Goal: Task Accomplishment & Management: Manage account settings

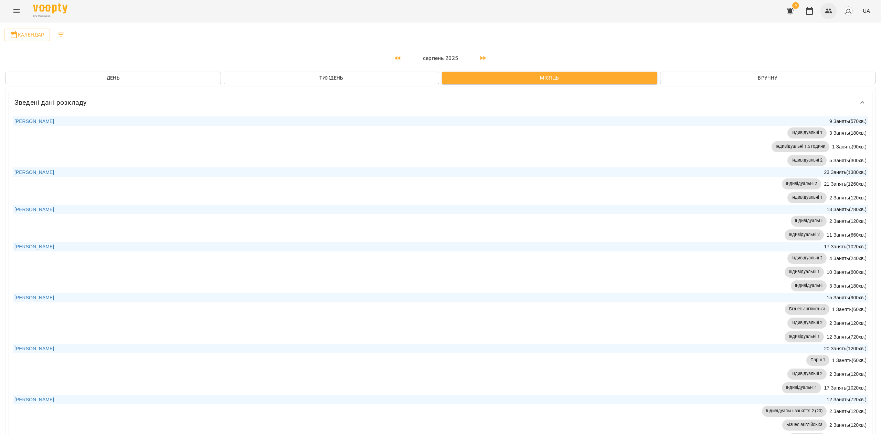
click at [825, 13] on icon "button" at bounding box center [829, 11] width 8 height 8
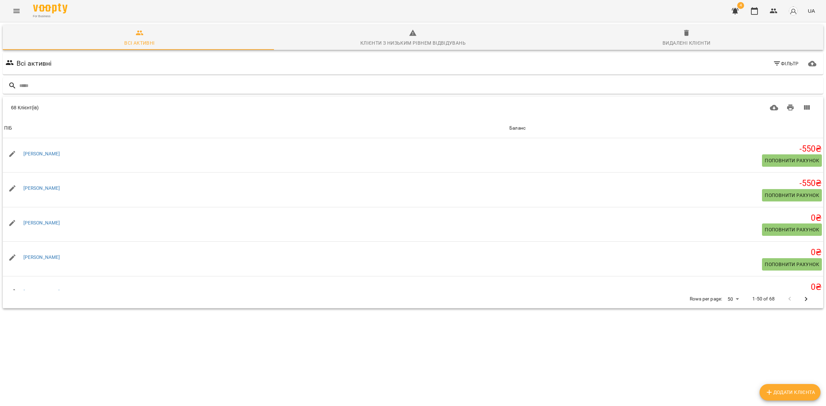
drag, startPoint x: 87, startPoint y: 154, endPoint x: 180, endPoint y: 349, distance: 216.0
click at [17, 149] on div "[PERSON_NAME]" at bounding box center [255, 154] width 505 height 19
copy link "[PERSON_NAME]"
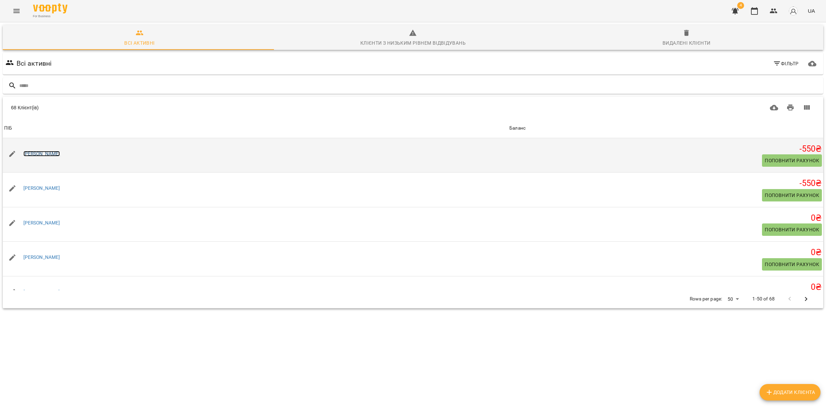
click at [60, 151] on link "[PERSON_NAME]" at bounding box center [41, 154] width 37 height 6
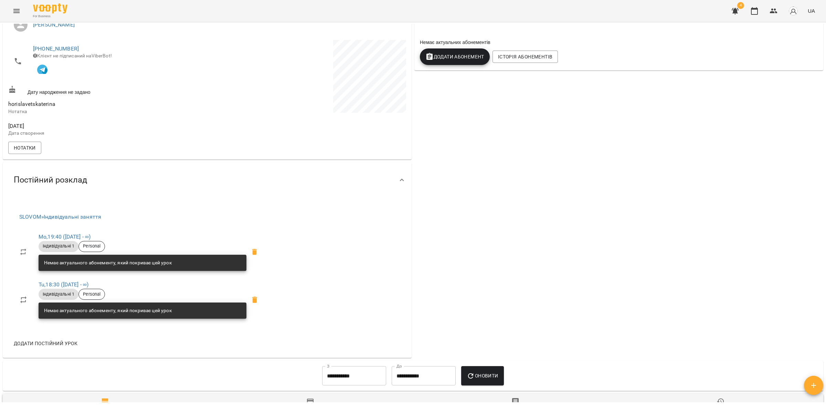
scroll to position [172, 0]
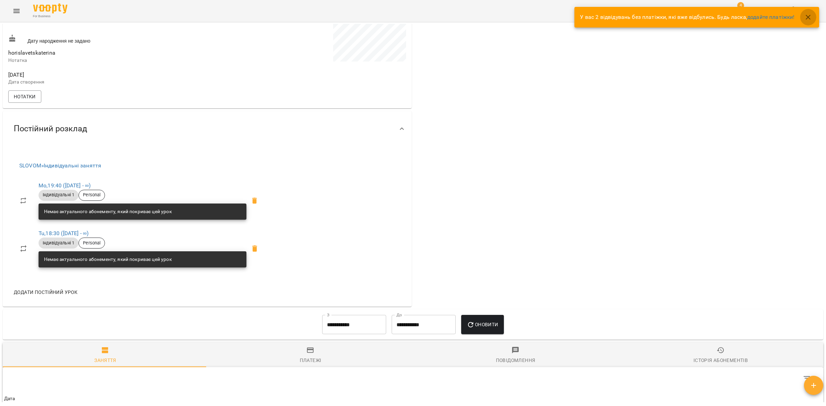
click at [809, 15] on icon "button" at bounding box center [808, 17] width 8 height 8
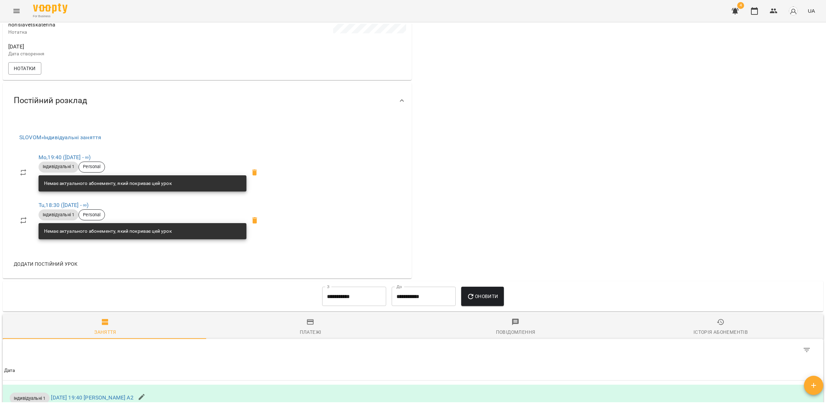
scroll to position [0, 0]
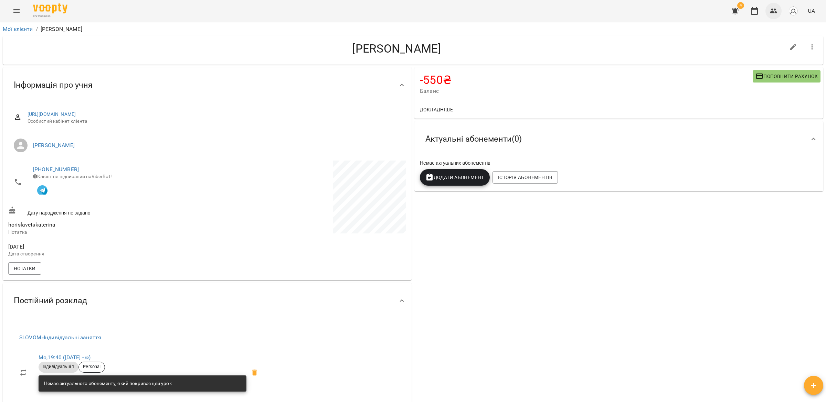
drag, startPoint x: 775, startPoint y: 13, endPoint x: 775, endPoint y: 17, distance: 3.8
click at [775, 13] on icon "button" at bounding box center [774, 11] width 8 height 5
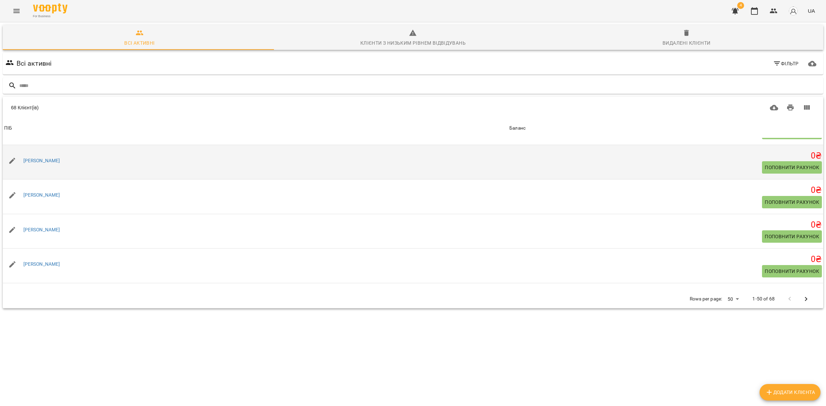
scroll to position [43, 0]
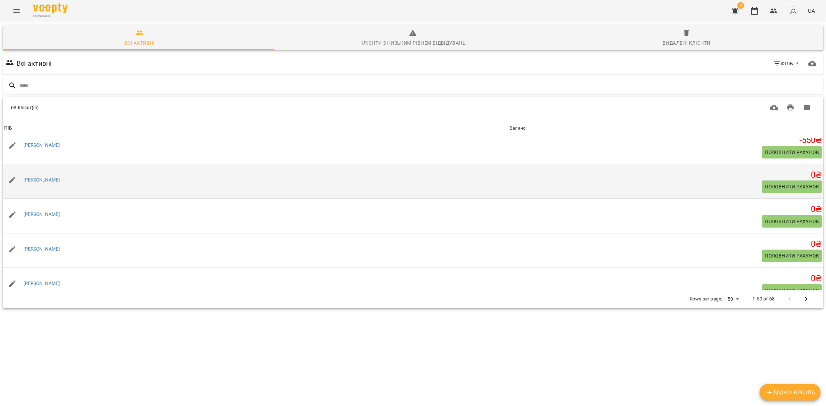
drag, startPoint x: 83, startPoint y: 180, endPoint x: 21, endPoint y: 170, distance: 62.7
click at [21, 170] on td "[PERSON_NAME]" at bounding box center [255, 181] width 505 height 35
copy link "[PERSON_NAME]"
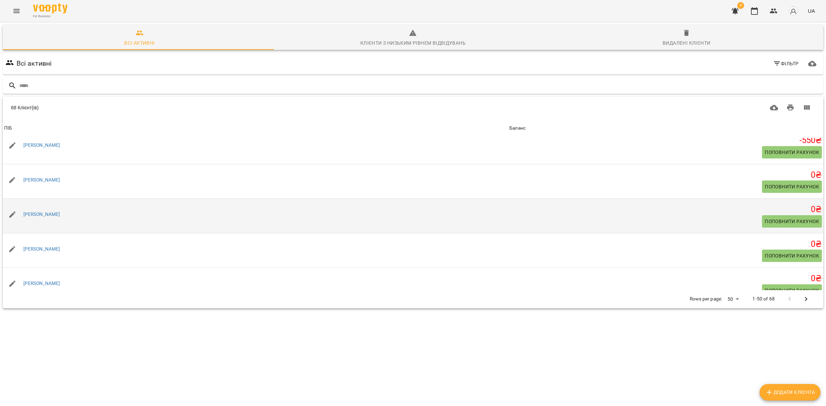
copy link "[PERSON_NAME]"
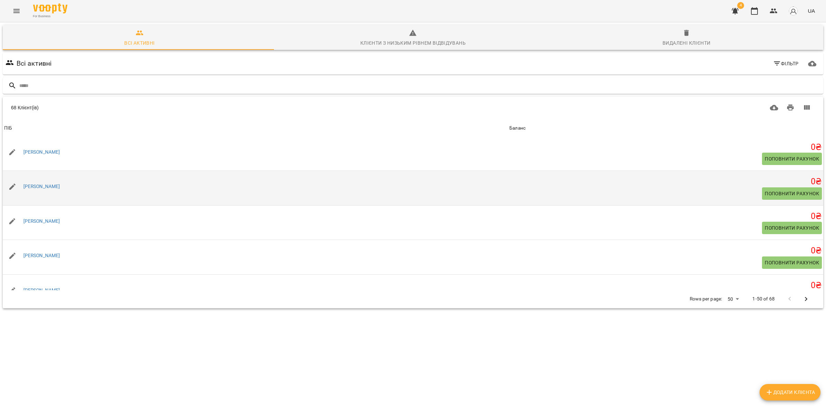
scroll to position [86, 0]
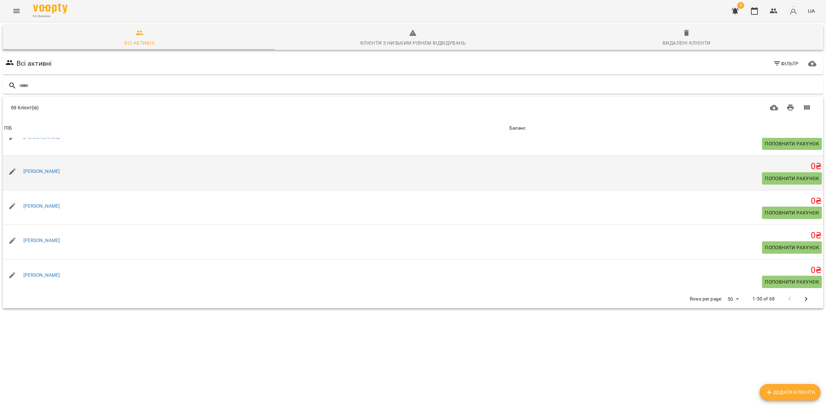
drag, startPoint x: 67, startPoint y: 171, endPoint x: 22, endPoint y: 158, distance: 46.5
click at [22, 158] on td "[PERSON_NAME]" at bounding box center [255, 173] width 505 height 35
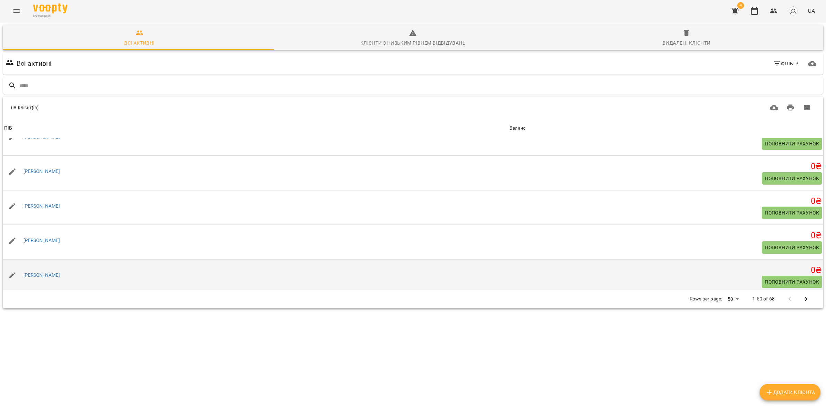
copy link "[PERSON_NAME]"
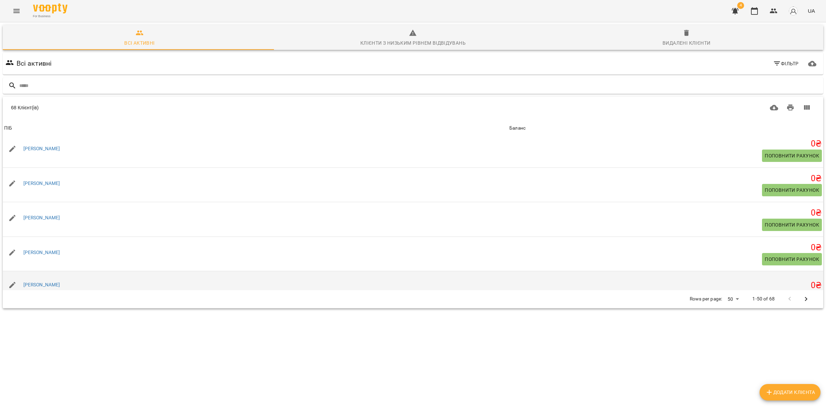
scroll to position [129, 0]
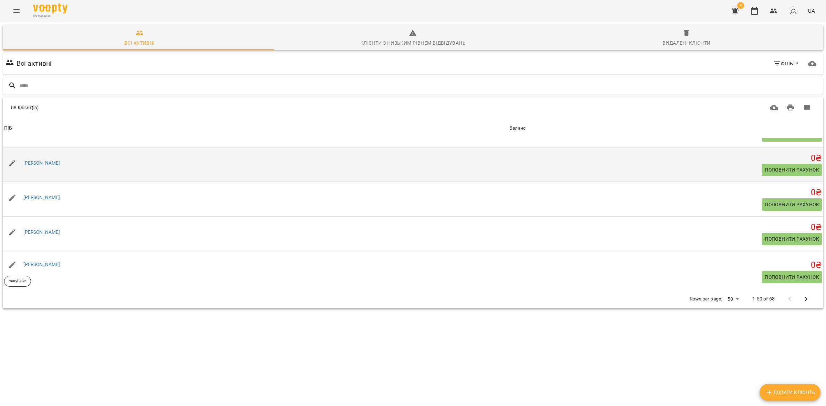
drag, startPoint x: 66, startPoint y: 163, endPoint x: 23, endPoint y: 157, distance: 43.1
click at [23, 157] on div "[PERSON_NAME]" at bounding box center [255, 163] width 505 height 19
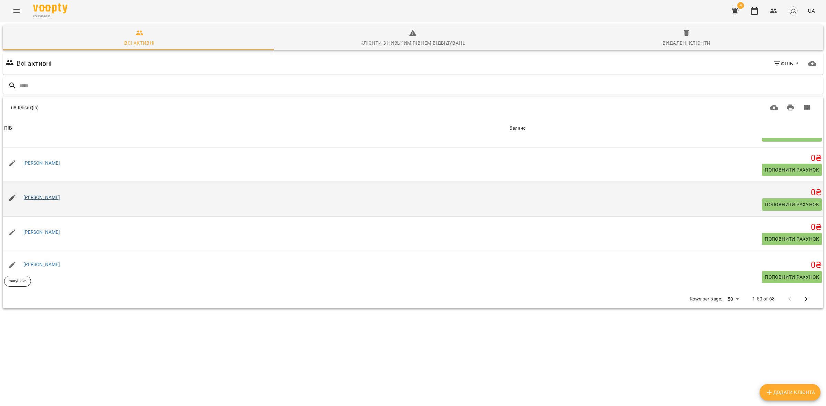
copy link "[PERSON_NAME]"
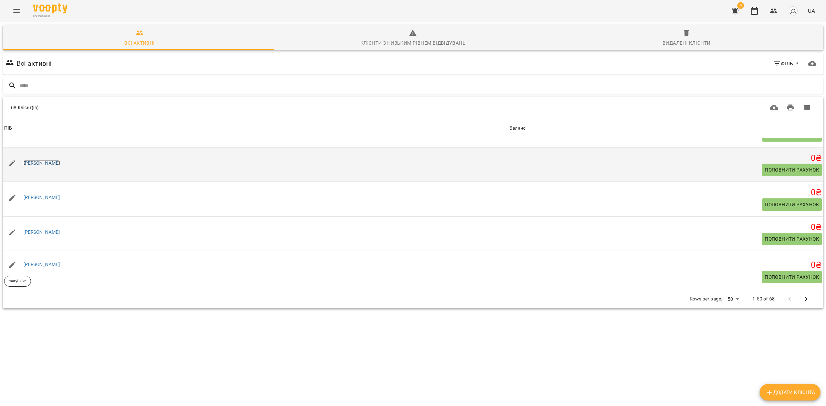
click at [46, 162] on link "[PERSON_NAME]" at bounding box center [41, 163] width 37 height 6
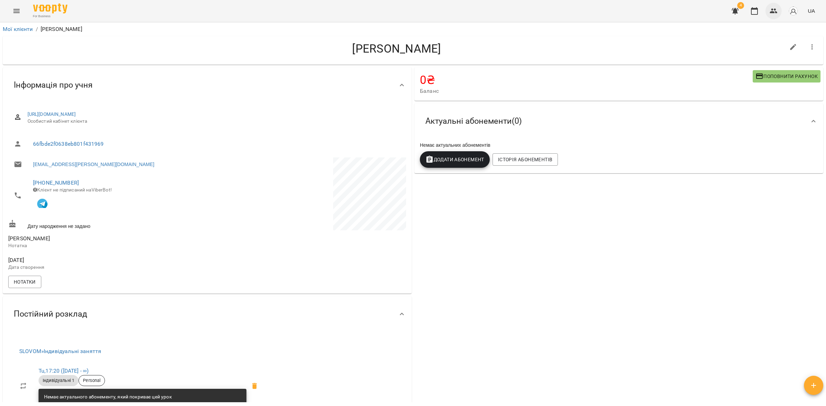
click at [773, 14] on icon "button" at bounding box center [774, 11] width 8 height 8
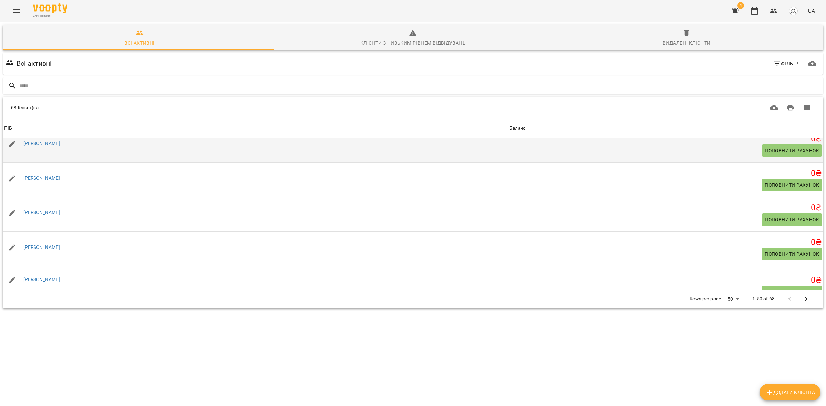
scroll to position [129, 0]
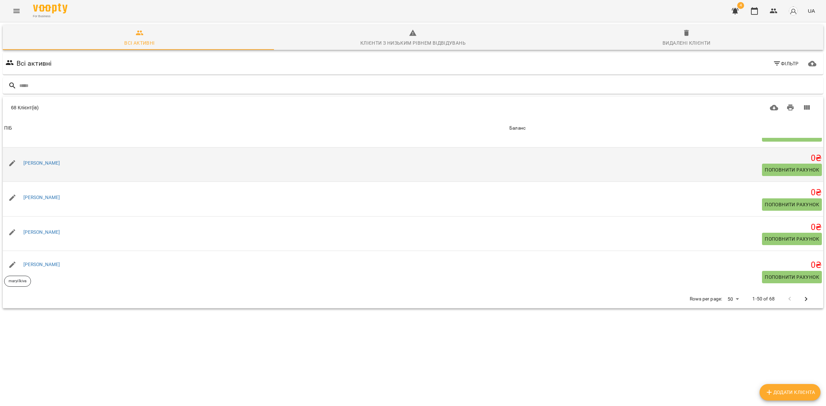
drag, startPoint x: 67, startPoint y: 163, endPoint x: 54, endPoint y: 159, distance: 13.6
click at [54, 159] on div "[PERSON_NAME]" at bounding box center [255, 163] width 505 height 19
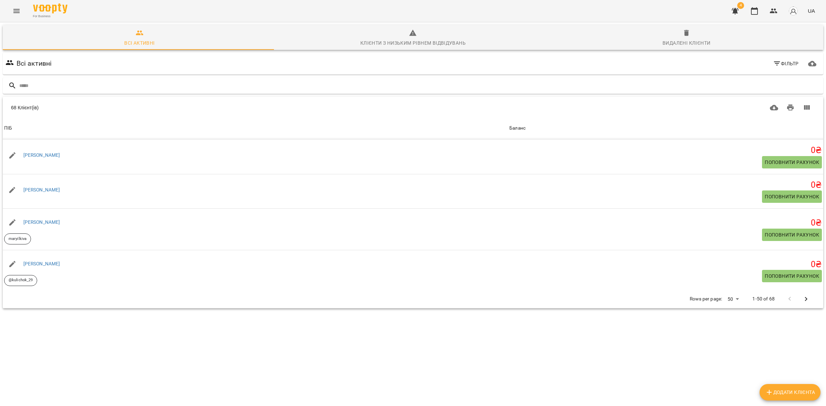
scroll to position [172, 0]
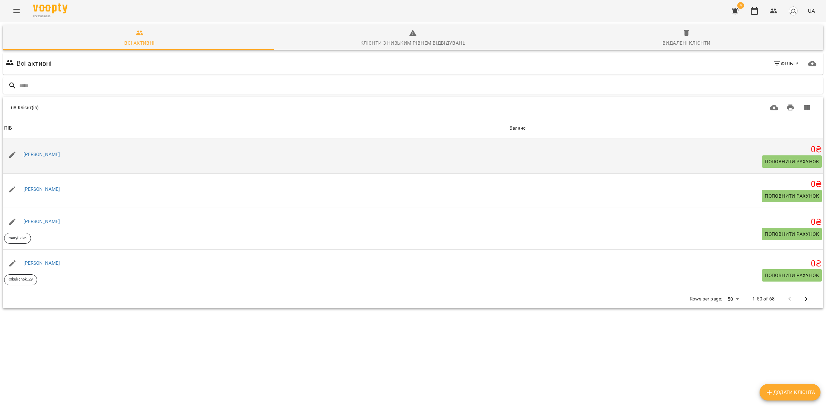
drag, startPoint x: 81, startPoint y: 155, endPoint x: 21, endPoint y: 152, distance: 60.3
click at [21, 152] on div "[PERSON_NAME]" at bounding box center [255, 154] width 505 height 19
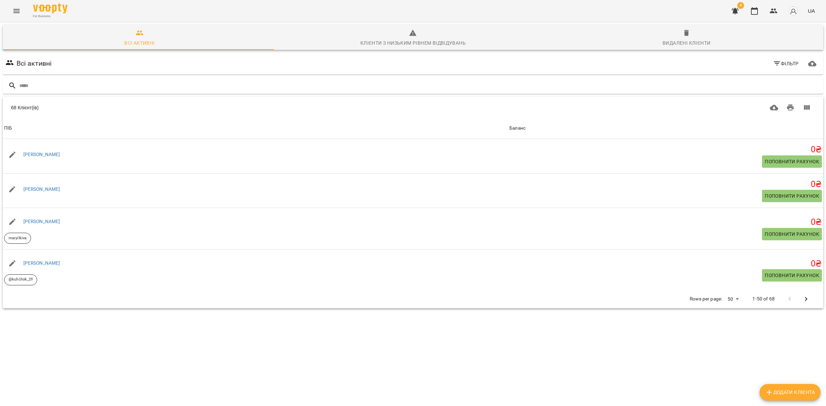
copy link "[PERSON_NAME]"
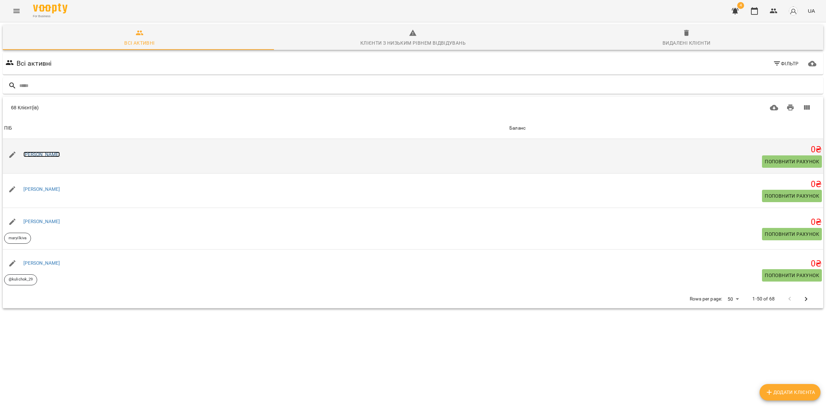
click at [46, 156] on link "[PERSON_NAME]" at bounding box center [41, 155] width 37 height 6
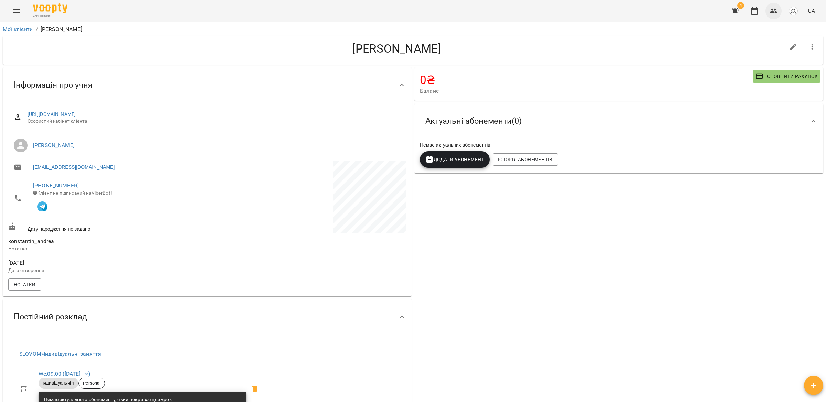
click at [773, 9] on icon "button" at bounding box center [774, 11] width 8 height 8
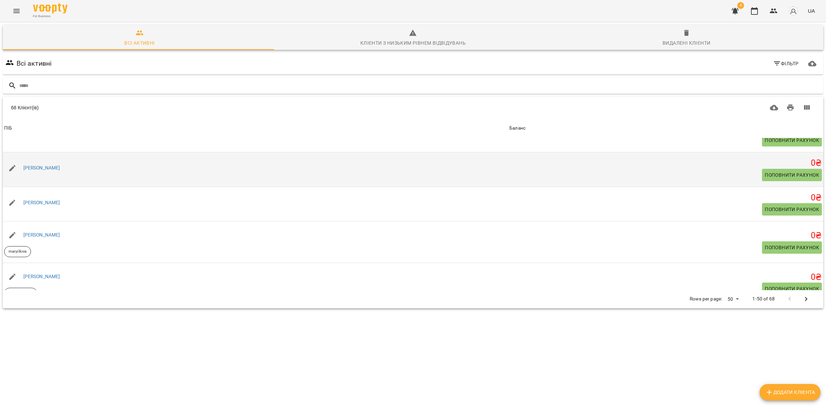
scroll to position [172, 0]
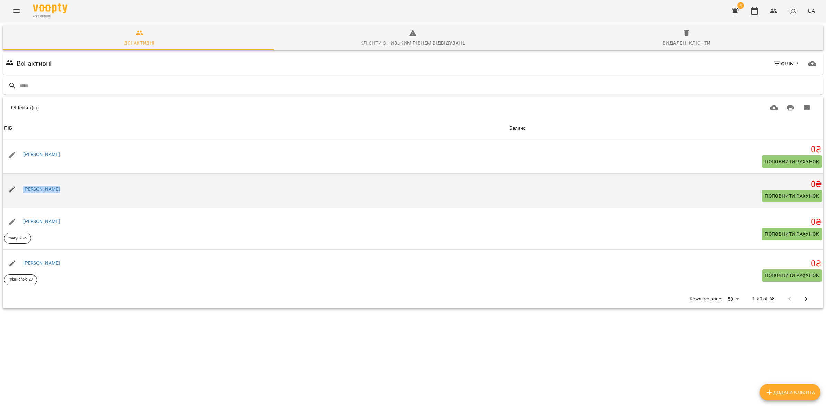
drag, startPoint x: 53, startPoint y: 187, endPoint x: 25, endPoint y: 180, distance: 29.0
click at [25, 180] on td "[PERSON_NAME]" at bounding box center [255, 190] width 505 height 35
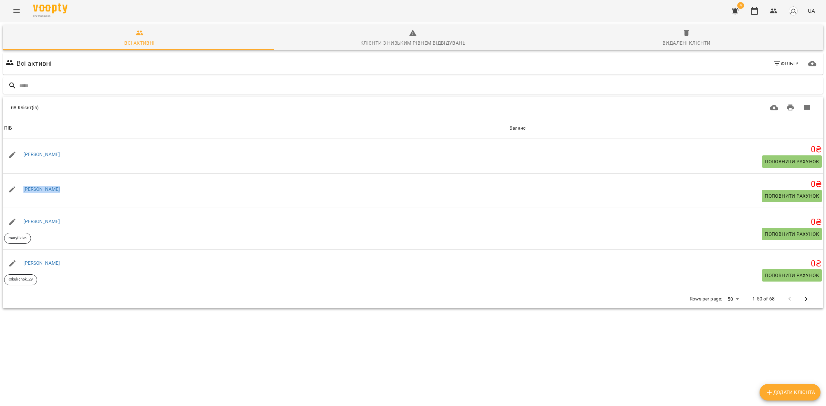
copy link "[PERSON_NAME]"
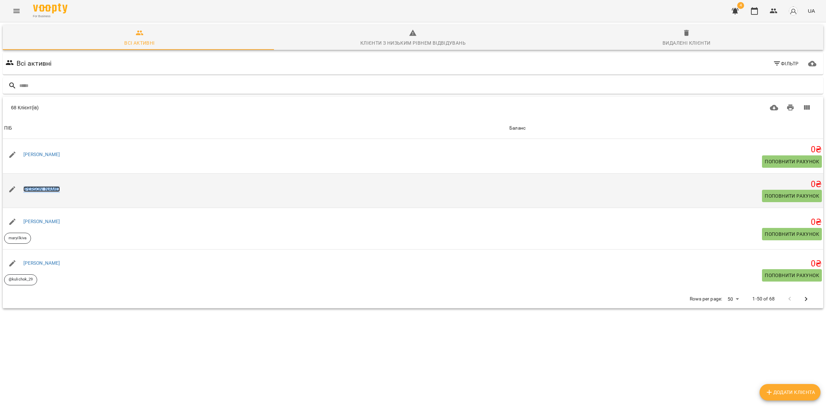
click at [48, 187] on link "[PERSON_NAME]" at bounding box center [41, 190] width 37 height 6
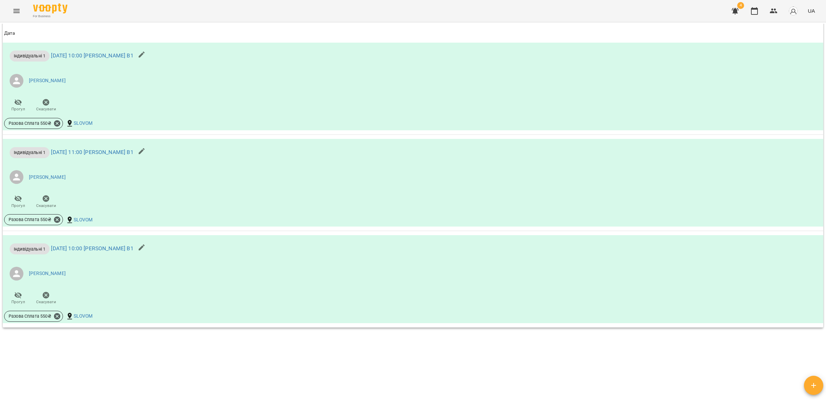
scroll to position [571, 0]
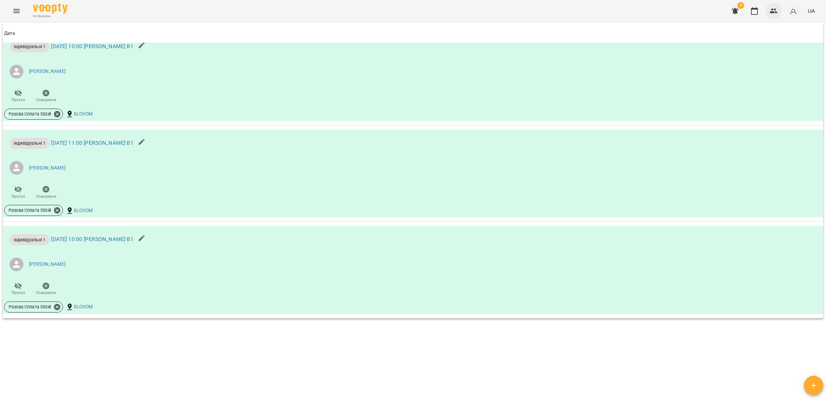
click at [770, 11] on icon "button" at bounding box center [774, 11] width 8 height 8
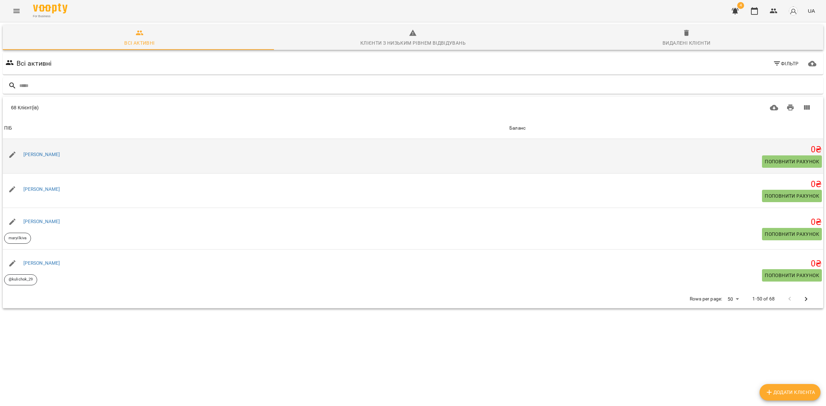
scroll to position [215, 0]
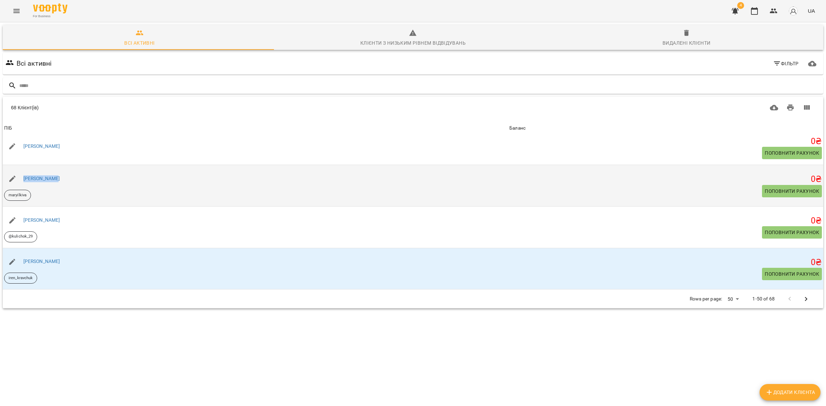
drag, startPoint x: 59, startPoint y: 176, endPoint x: 23, endPoint y: 171, distance: 36.8
click at [23, 171] on div "[PERSON_NAME]" at bounding box center [255, 178] width 505 height 19
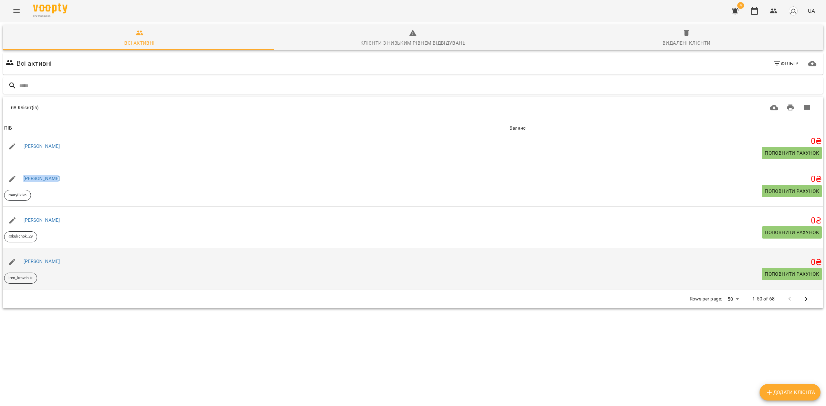
copy link "[PERSON_NAME]"
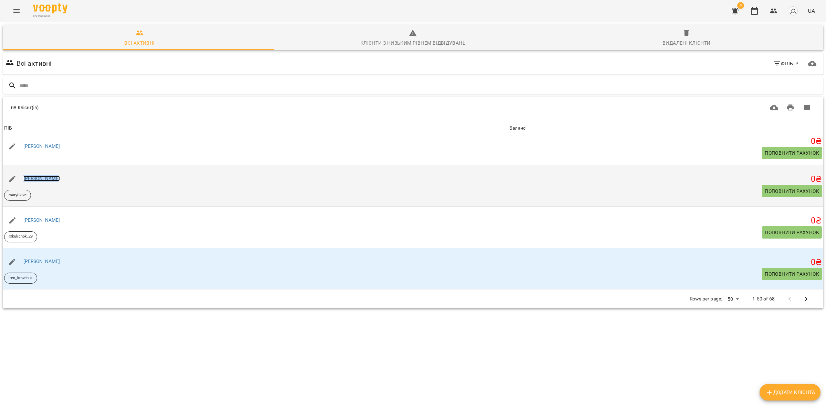
click at [33, 180] on link "[PERSON_NAME]" at bounding box center [41, 179] width 37 height 6
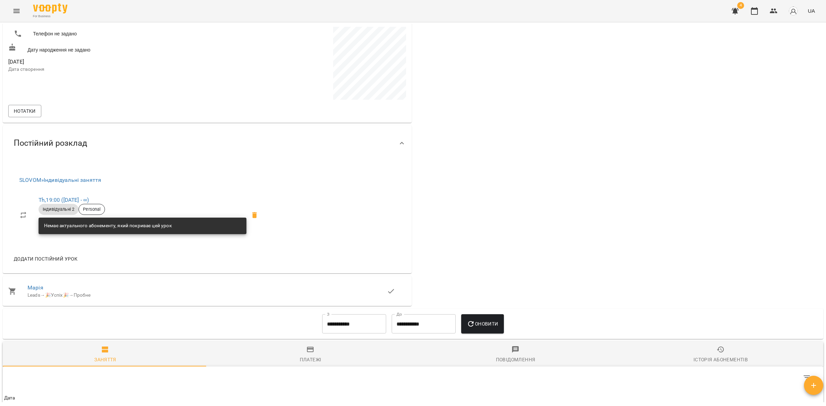
scroll to position [172, 0]
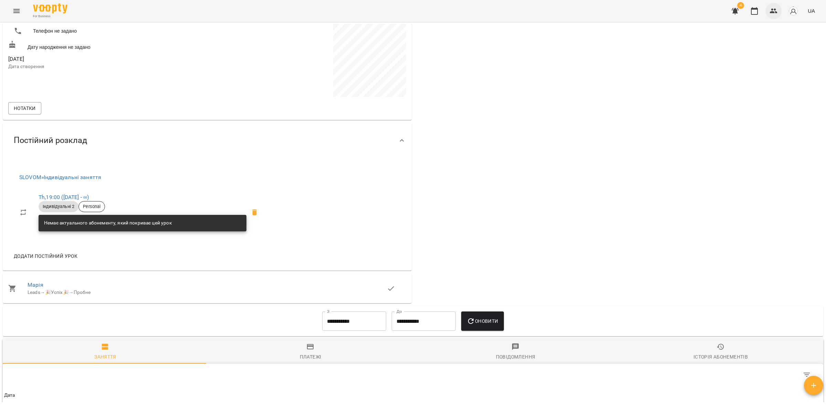
click at [772, 12] on icon "button" at bounding box center [774, 11] width 8 height 5
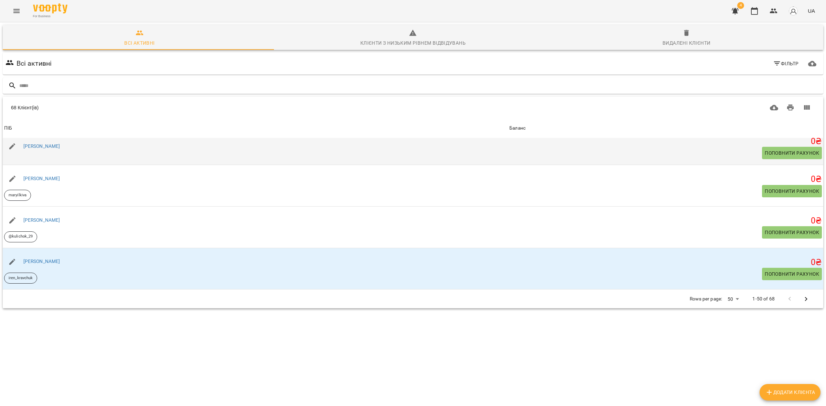
scroll to position [258, 0]
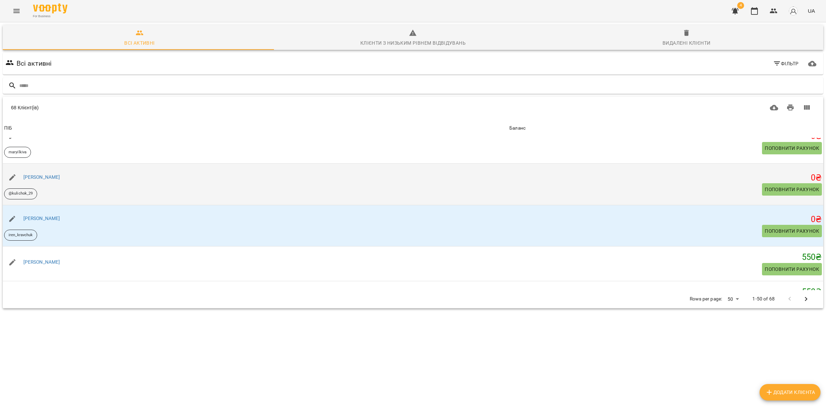
drag, startPoint x: 66, startPoint y: 174, endPoint x: 40, endPoint y: 181, distance: 27.3
click at [26, 168] on td "[PERSON_NAME] @kulichok_29" at bounding box center [255, 184] width 505 height 42
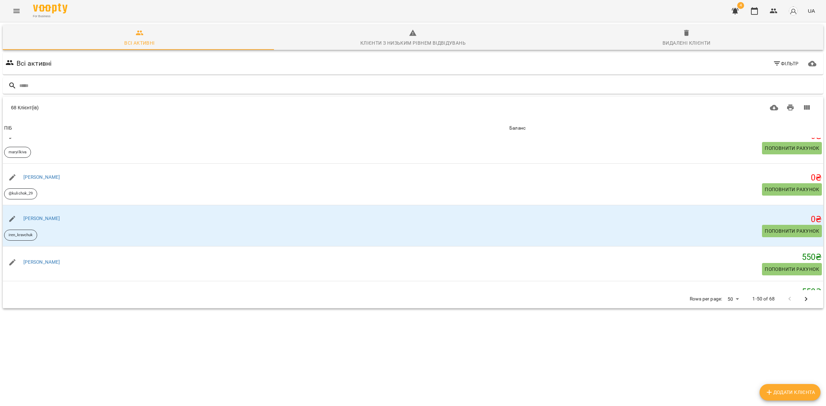
copy link "[PERSON_NAME]"
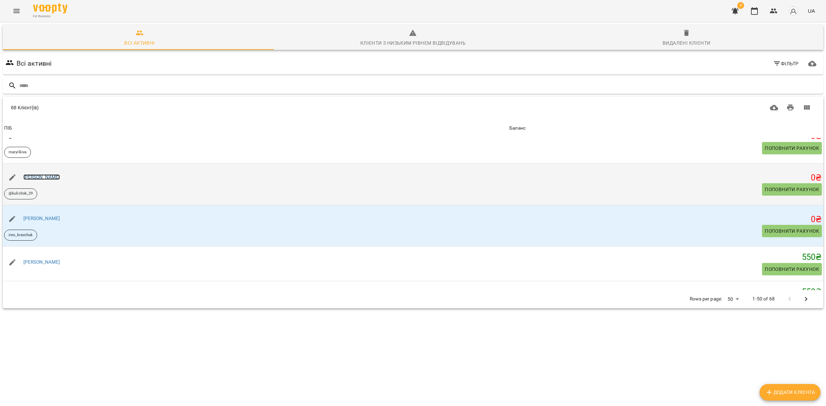
click at [43, 178] on link "[PERSON_NAME]" at bounding box center [41, 177] width 37 height 6
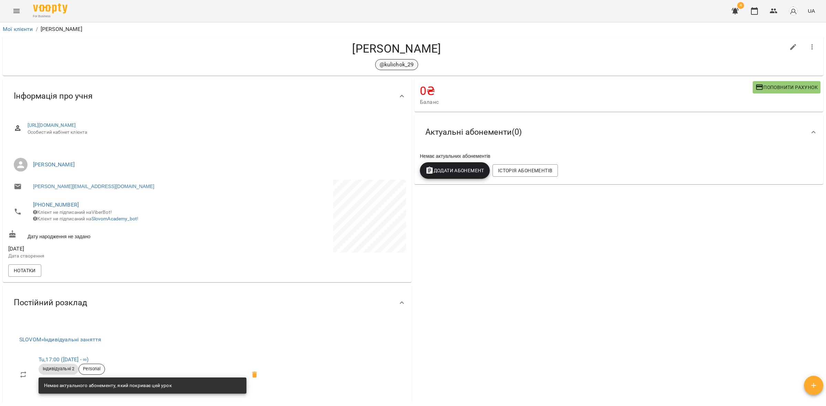
click at [398, 67] on p "@kulichok_29" at bounding box center [397, 65] width 34 height 8
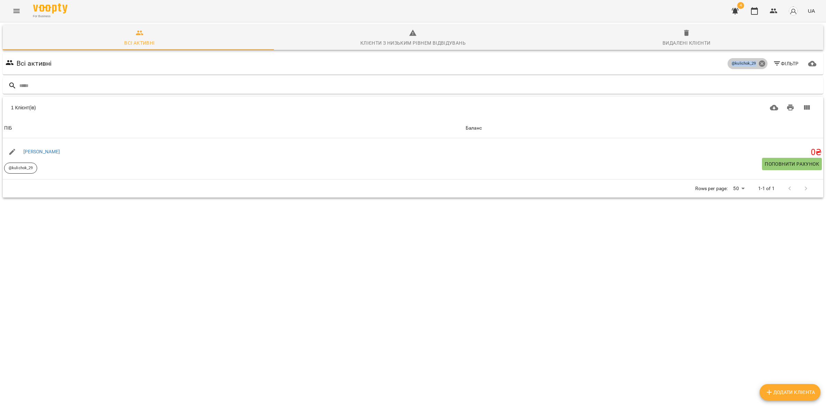
drag, startPoint x: 725, startPoint y: 64, endPoint x: 754, endPoint y: 63, distance: 28.9
click at [754, 63] on div "@kulichok_29" at bounding box center [748, 63] width 40 height 11
copy div "@kulichok_29 Фільтр"
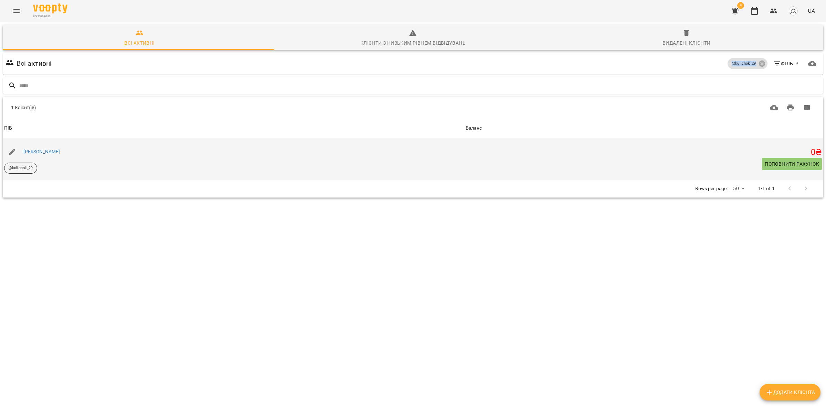
drag, startPoint x: 64, startPoint y: 149, endPoint x: 23, endPoint y: 143, distance: 41.7
click at [23, 143] on div "[PERSON_NAME]" at bounding box center [234, 151] width 462 height 19
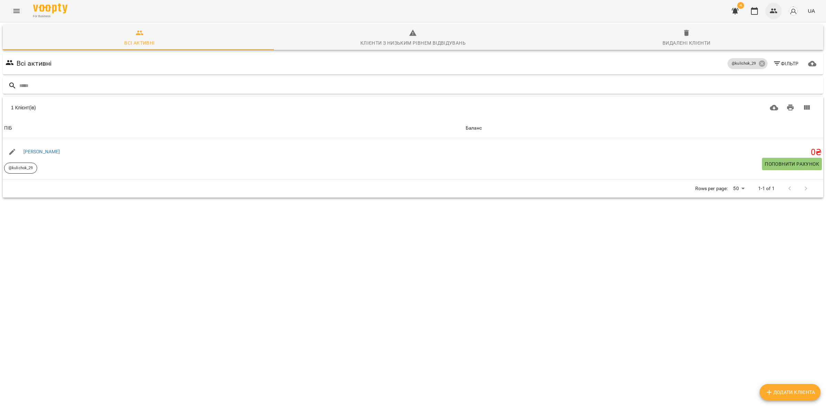
click at [767, 16] on div "4 UA" at bounding box center [772, 11] width 91 height 18
click at [768, 9] on button "button" at bounding box center [773, 11] width 17 height 17
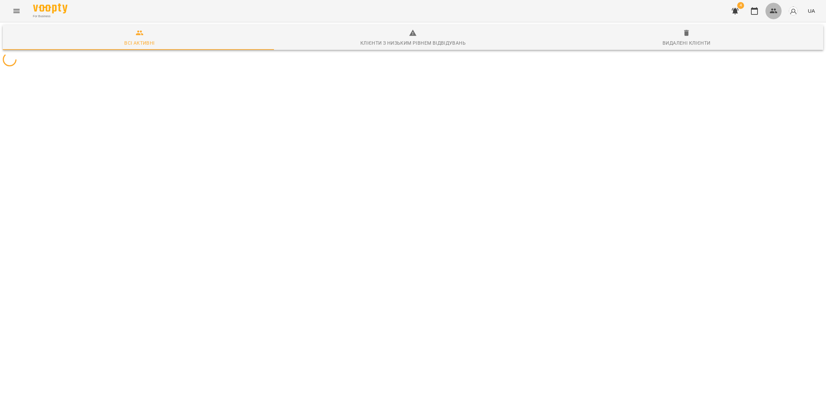
click at [770, 9] on icon "button" at bounding box center [774, 11] width 8 height 8
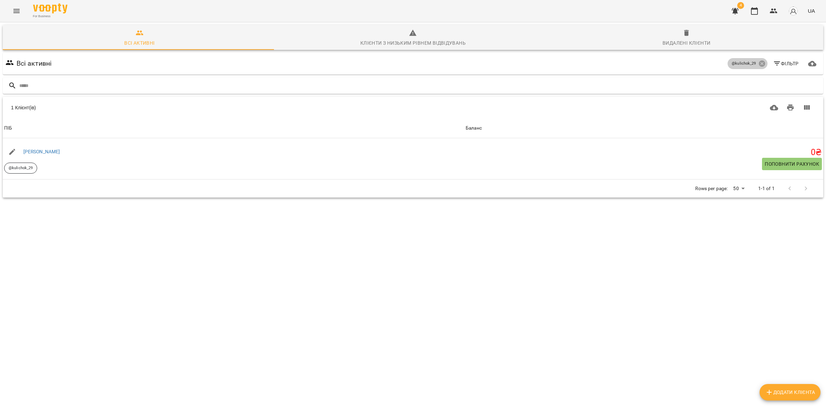
click at [758, 63] on icon at bounding box center [762, 64] width 8 height 8
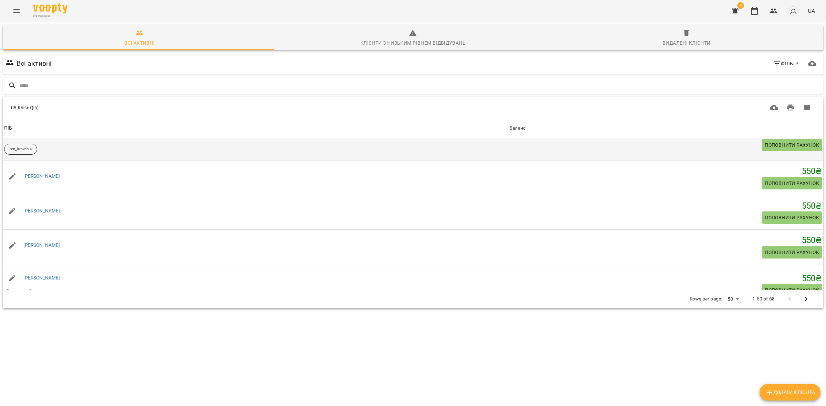
scroll to position [301, 0]
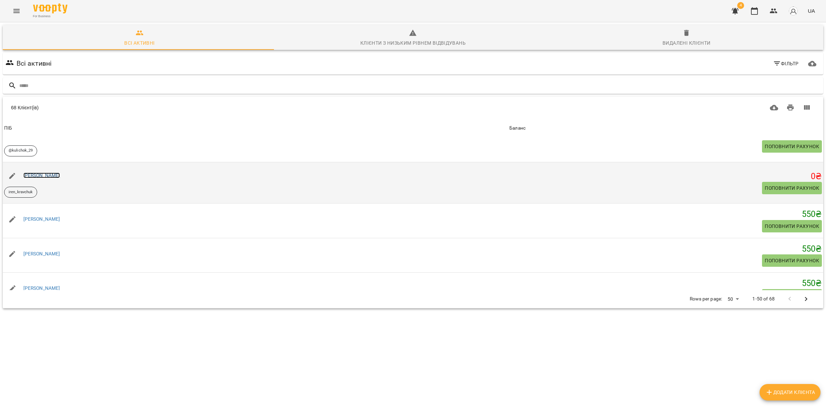
click at [47, 176] on link "[PERSON_NAME]" at bounding box center [41, 176] width 37 height 6
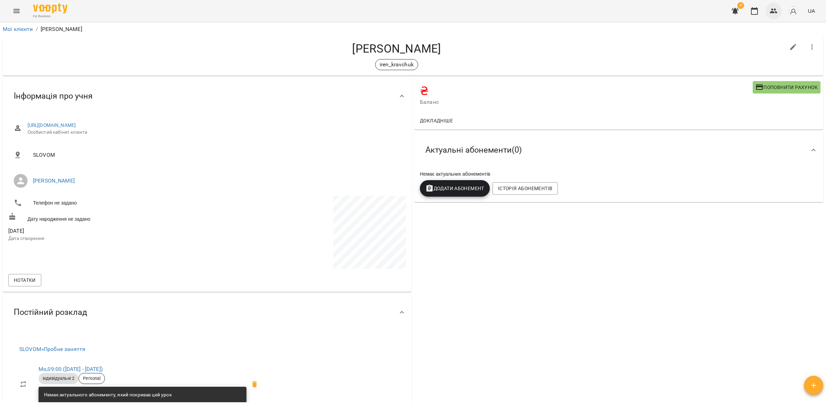
click at [773, 8] on icon "button" at bounding box center [774, 11] width 8 height 8
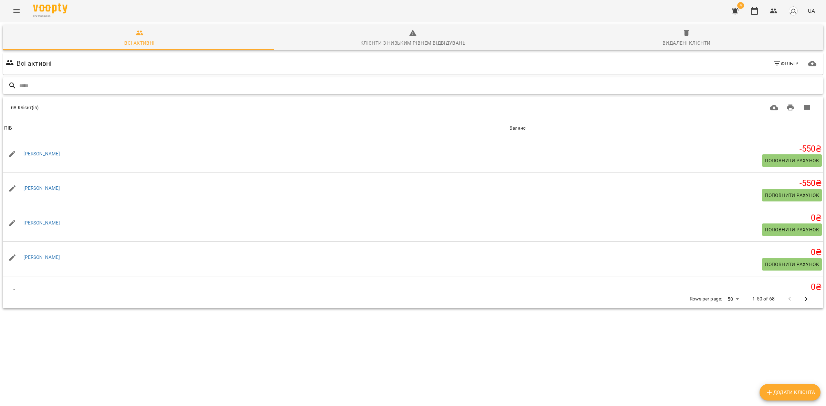
click at [114, 85] on input "text" at bounding box center [419, 85] width 801 height 11
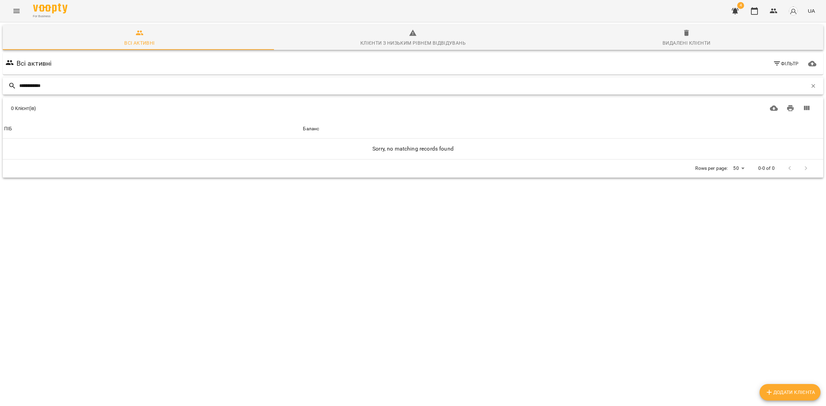
type input "**********"
click at [12, 16] on button "Menu" at bounding box center [16, 11] width 17 height 17
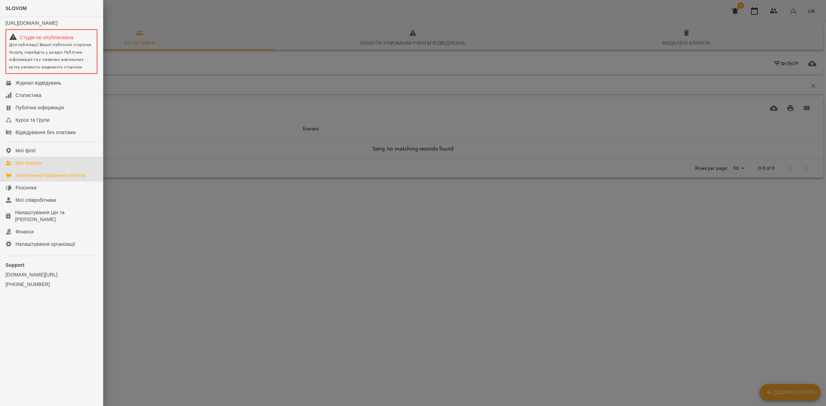
click at [64, 179] on div "Залучення/Утримання клієнтів" at bounding box center [50, 175] width 70 height 7
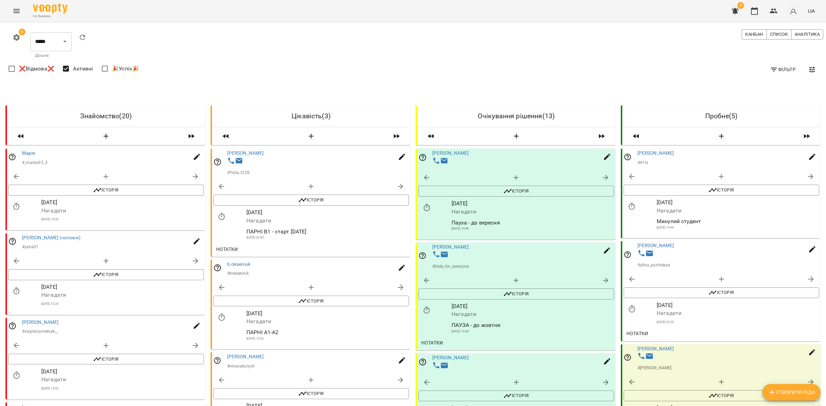
scroll to position [857, 0]
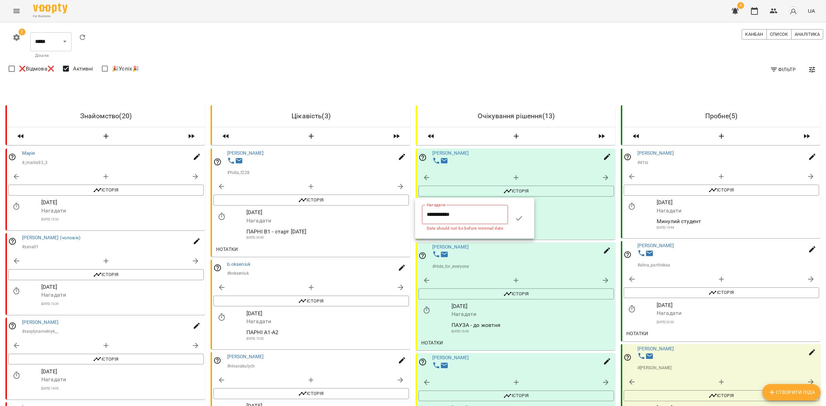
click at [438, 216] on input "**********" at bounding box center [465, 214] width 86 height 19
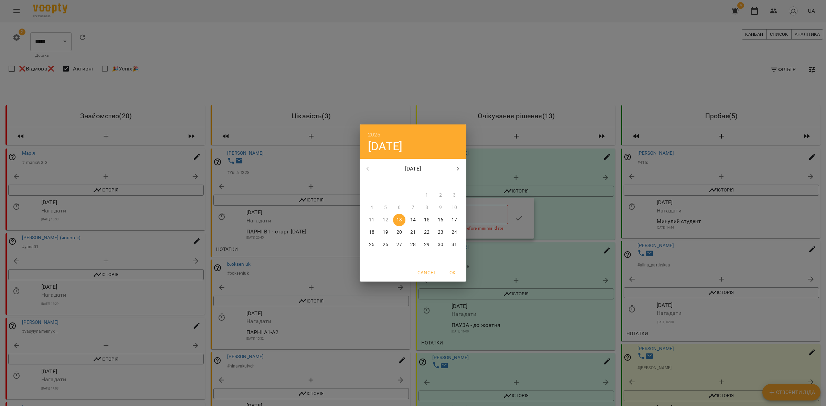
click at [457, 169] on icon "button" at bounding box center [458, 169] width 8 height 8
drag, startPoint x: 369, startPoint y: 194, endPoint x: 374, endPoint y: 198, distance: 6.8
click at [369, 194] on span "1" at bounding box center [371, 195] width 12 height 7
type input "**********"
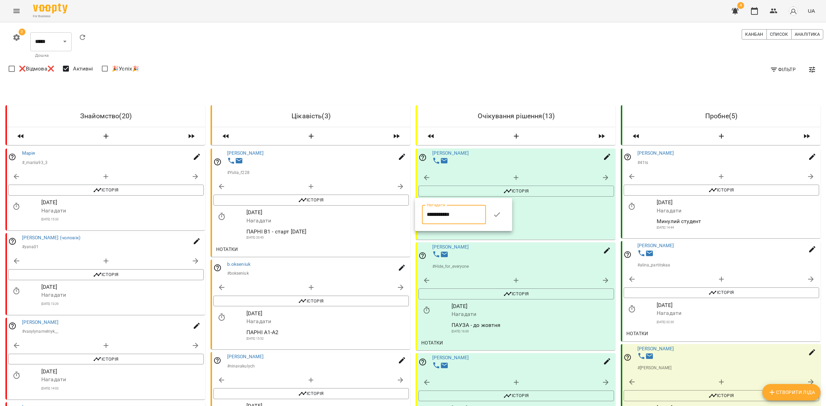
click at [495, 220] on button "button" at bounding box center [497, 214] width 17 height 17
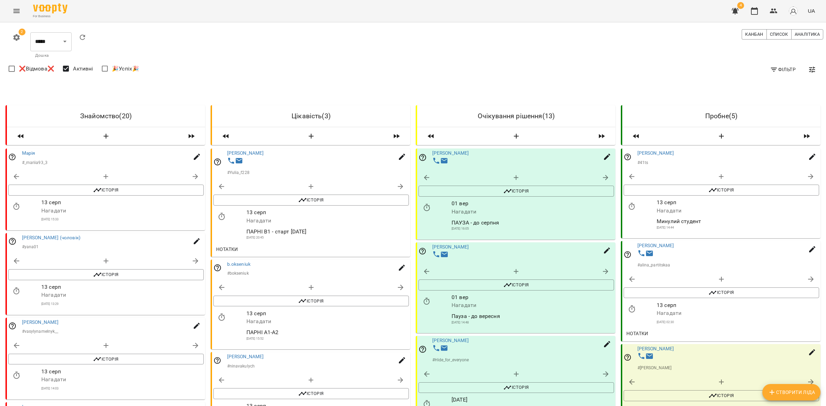
scroll to position [817, 0]
click at [443, 203] on input "**********" at bounding box center [454, 204] width 64 height 19
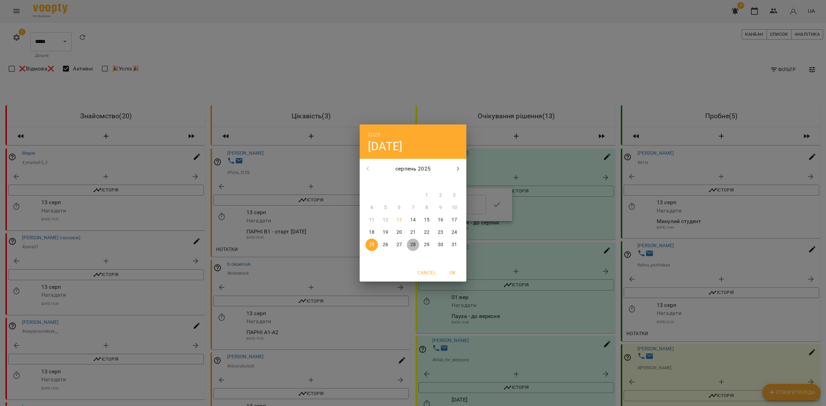
click at [414, 245] on p "28" at bounding box center [413, 245] width 6 height 7
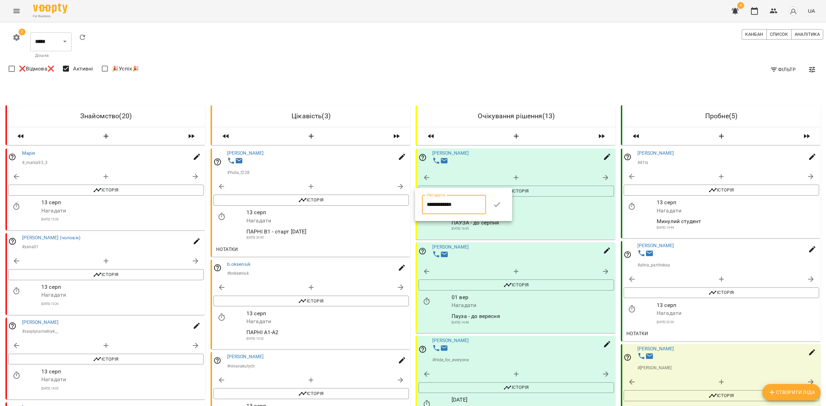
click at [440, 209] on input "**********" at bounding box center [454, 204] width 64 height 19
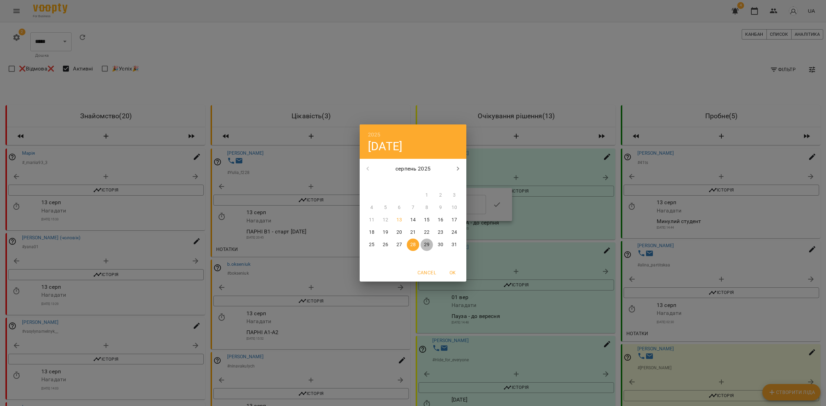
click at [427, 245] on p "29" at bounding box center [427, 245] width 6 height 7
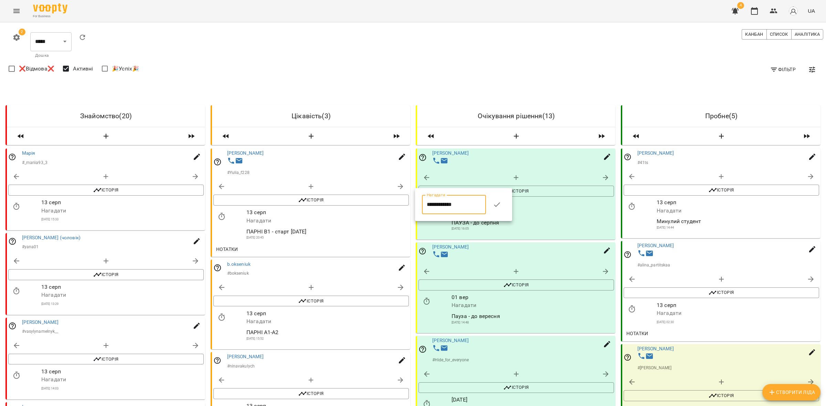
click at [447, 209] on input "**********" at bounding box center [454, 204] width 64 height 19
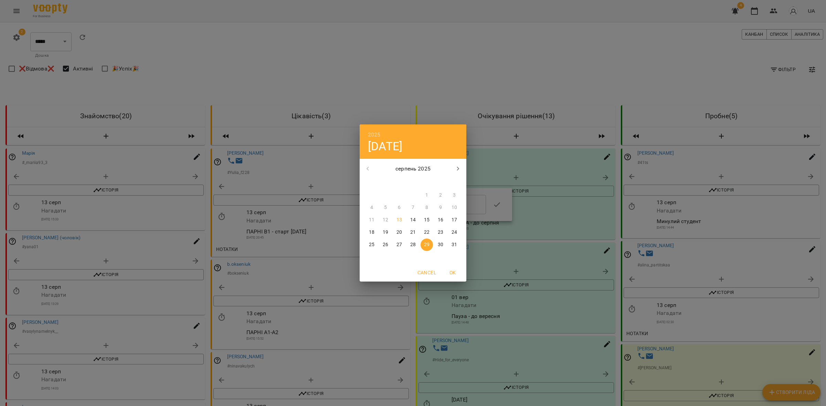
drag, startPoint x: 396, startPoint y: 249, endPoint x: 405, endPoint y: 250, distance: 9.3
click at [396, 250] on button "27" at bounding box center [399, 245] width 12 height 12
type input "**********"
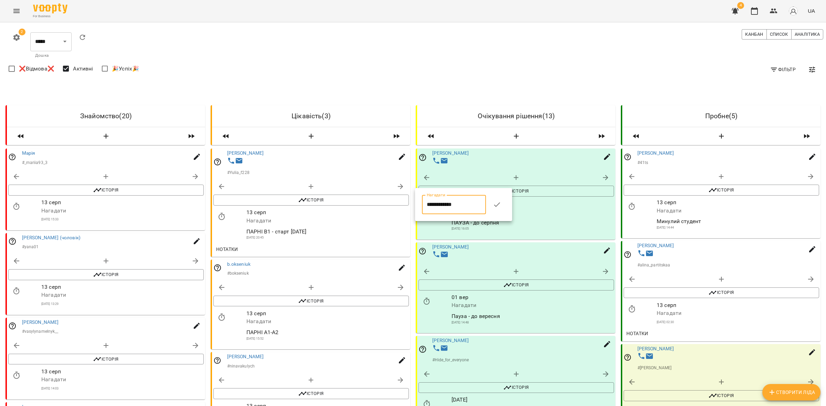
click at [503, 209] on button "button" at bounding box center [497, 205] width 17 height 17
select select "*"
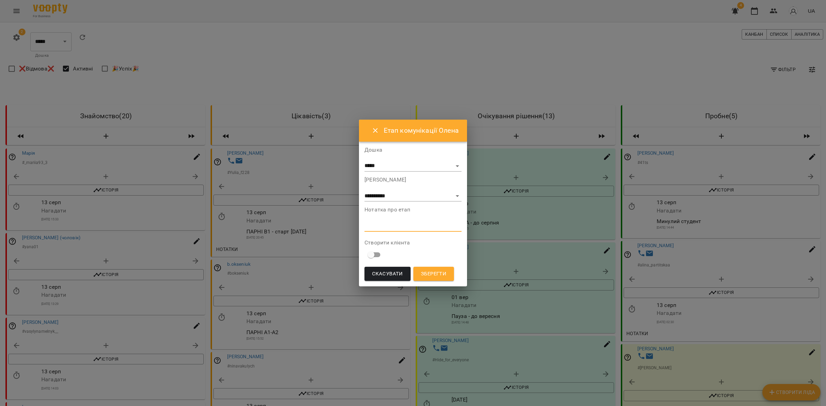
click at [381, 225] on textarea at bounding box center [412, 226] width 97 height 7
type textarea "**********"
click at [443, 272] on span "Зберегти" at bounding box center [433, 274] width 25 height 9
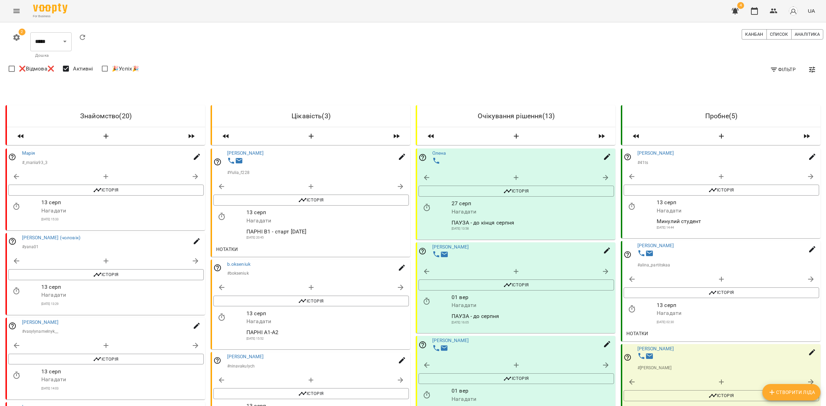
drag, startPoint x: 462, startPoint y: 169, endPoint x: 431, endPoint y: 158, distance: 33.0
copy div "[PERSON_NAME]"
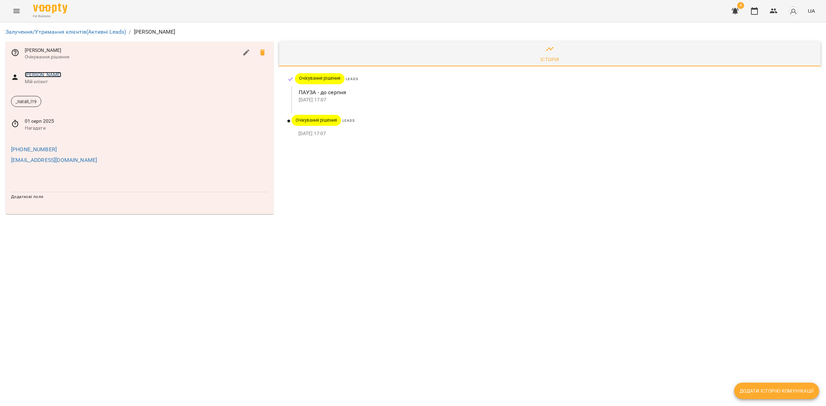
click at [50, 73] on link "[PERSON_NAME]" at bounding box center [43, 75] width 37 height 6
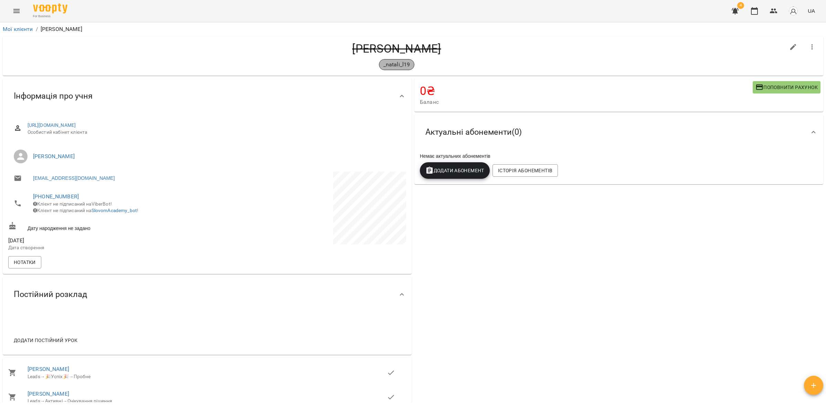
drag, startPoint x: 378, startPoint y: 66, endPoint x: 405, endPoint y: 66, distance: 27.9
click at [405, 66] on span "_natali_l19" at bounding box center [396, 65] width 35 height 8
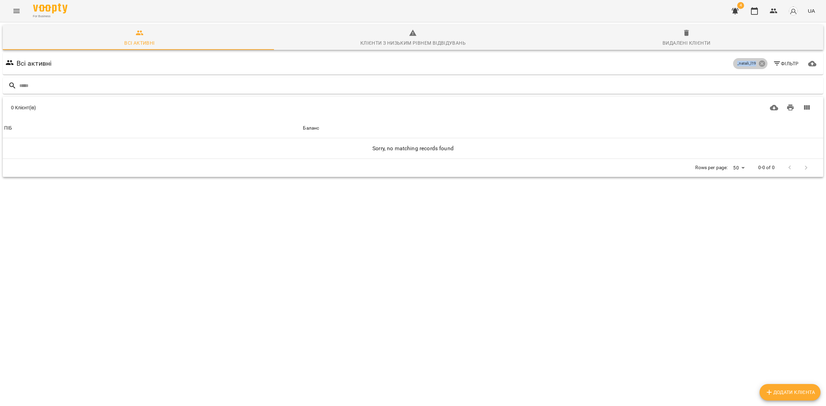
drag, startPoint x: 731, startPoint y: 64, endPoint x: 750, endPoint y: 62, distance: 18.4
click at [750, 62] on p "_natali_l19" at bounding box center [746, 64] width 19 height 6
copy p "_natali_l19"
click at [758, 64] on icon at bounding box center [762, 64] width 8 height 8
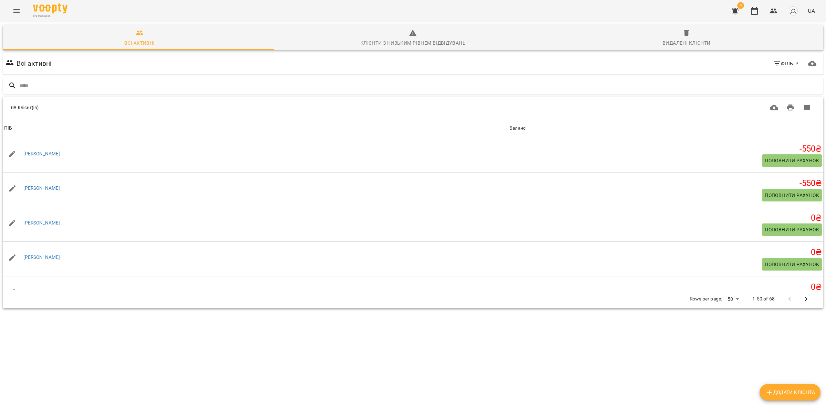
click at [14, 12] on icon "Menu" at bounding box center [16, 11] width 8 height 8
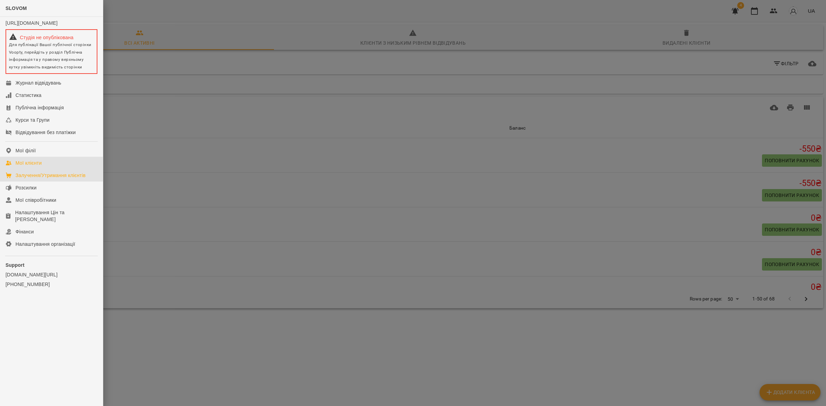
click at [71, 178] on div "Залучення/Утримання клієнтів" at bounding box center [50, 175] width 70 height 7
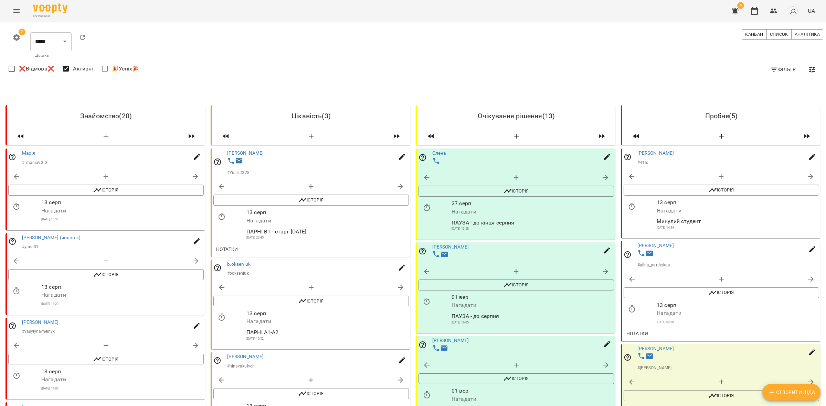
scroll to position [848, 0]
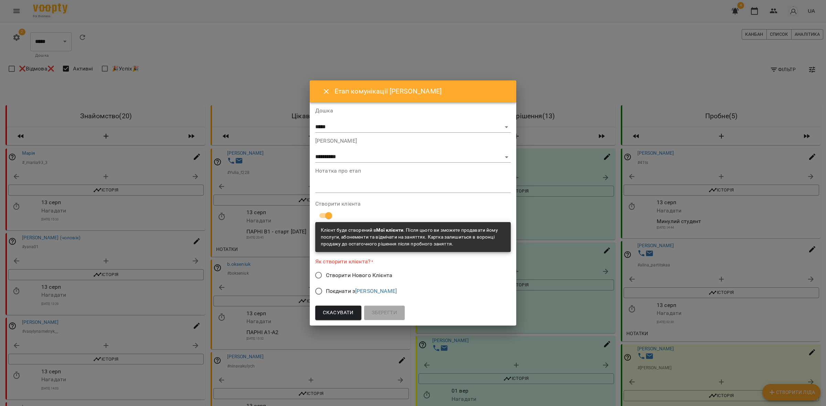
click at [360, 150] on div "**********" at bounding box center [412, 150] width 195 height 24
click at [355, 156] on select "**********" at bounding box center [412, 157] width 195 height 11
select select "**"
click at [351, 163] on select "**********" at bounding box center [412, 157] width 195 height 11
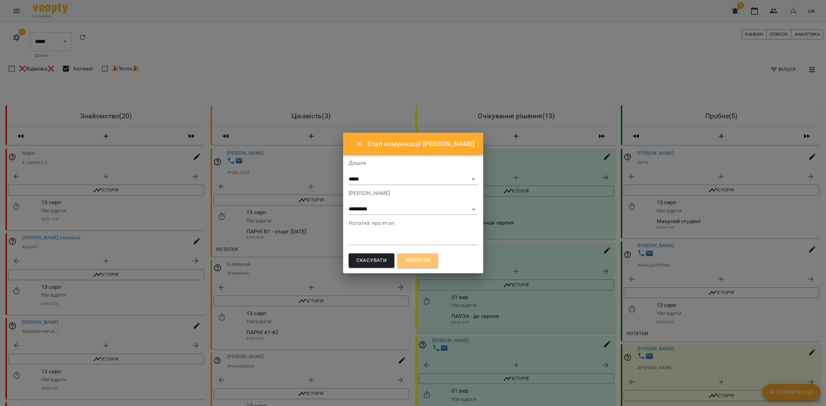
drag, startPoint x: 420, startPoint y: 254, endPoint x: 419, endPoint y: 258, distance: 4.9
click at [420, 256] on button "Зберегти" at bounding box center [417, 261] width 41 height 14
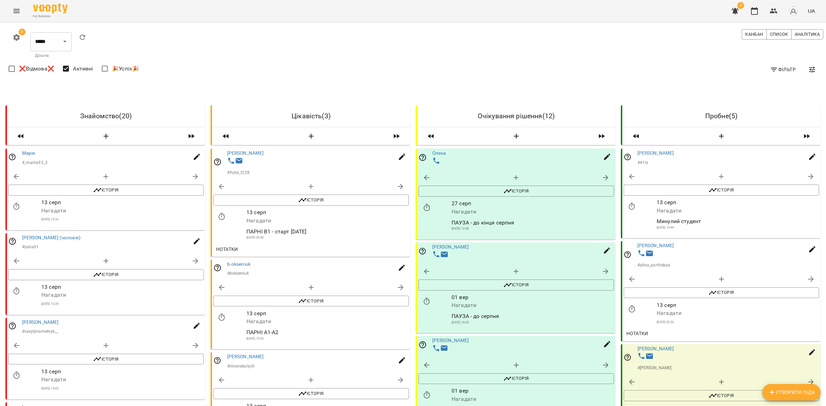
scroll to position [848, 0]
